Goal: Check status: Check status

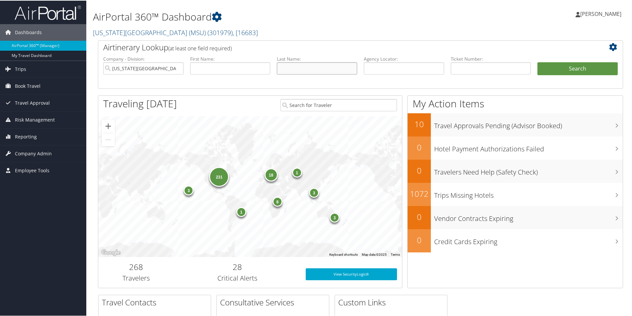
click at [297, 63] on input "text" at bounding box center [317, 68] width 80 height 12
type input "[PERSON_NAME]"
click at [537, 62] on button "Search" at bounding box center [577, 68] width 80 height 13
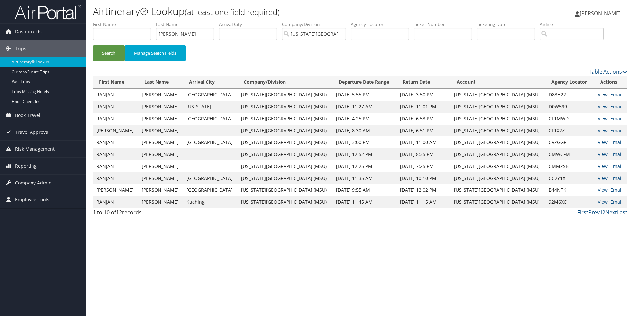
click at [599, 95] on link "View" at bounding box center [603, 95] width 10 height 6
click at [598, 107] on link "View" at bounding box center [603, 106] width 10 height 6
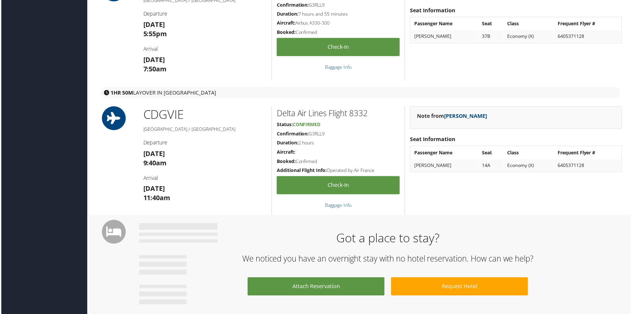
scroll to position [232, 0]
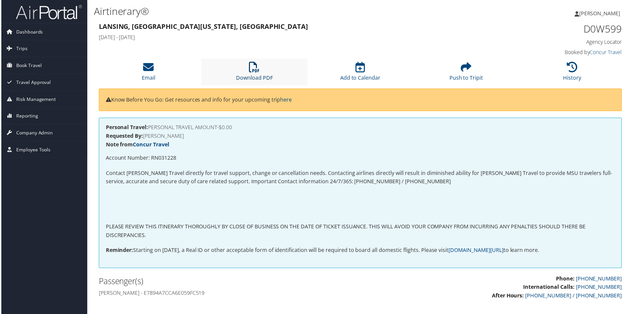
click at [253, 75] on link "Download PDF" at bounding box center [253, 74] width 37 height 16
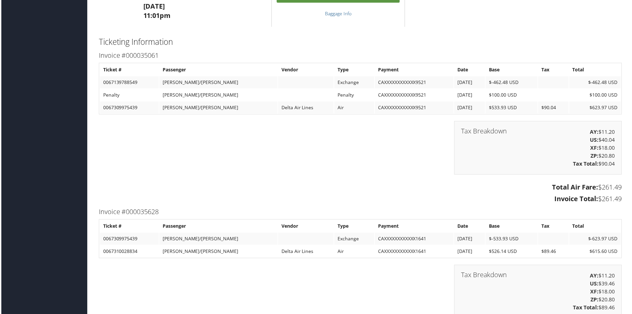
scroll to position [862, 0]
